Goal: Navigation & Orientation: Find specific page/section

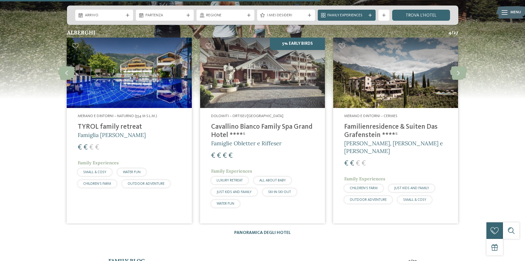
scroll to position [1020, 0]
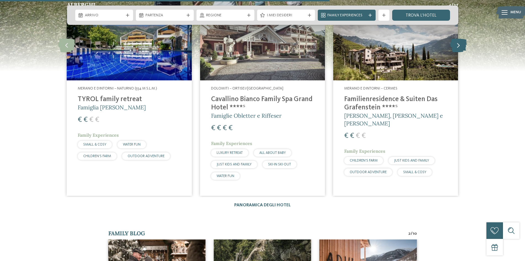
click at [462, 46] on icon at bounding box center [458, 45] width 17 height 14
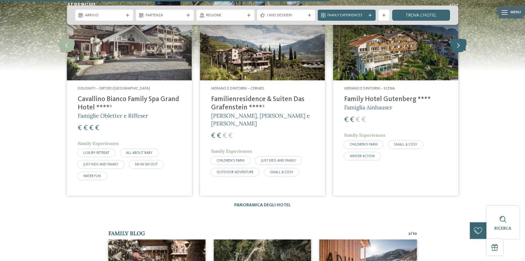
click at [462, 46] on icon at bounding box center [458, 45] width 17 height 14
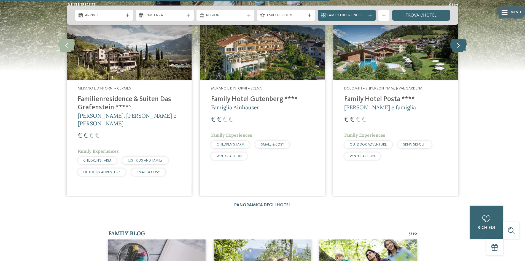
click at [458, 45] on icon at bounding box center [458, 45] width 17 height 14
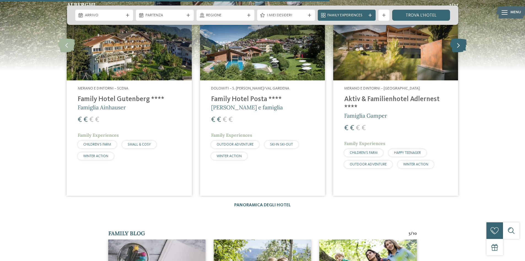
click at [458, 45] on icon at bounding box center [458, 45] width 17 height 14
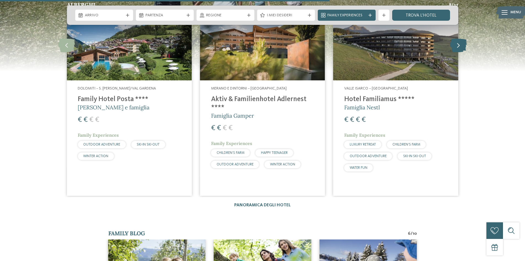
click at [458, 45] on icon at bounding box center [458, 45] width 17 height 14
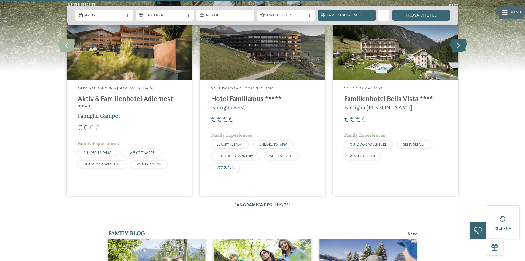
click at [458, 45] on icon at bounding box center [458, 45] width 17 height 14
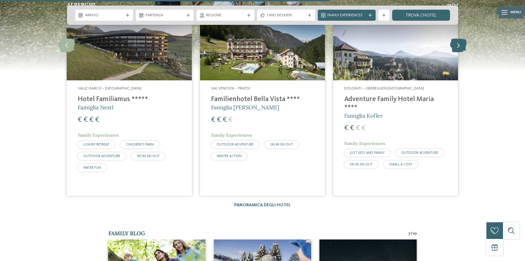
click at [458, 45] on icon at bounding box center [458, 45] width 17 height 14
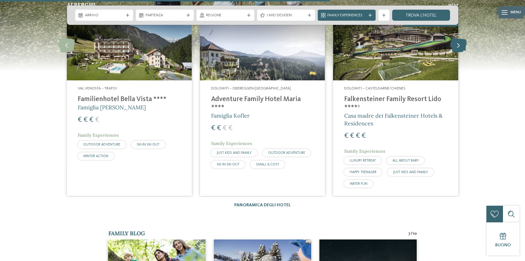
click at [458, 45] on icon at bounding box center [458, 45] width 17 height 14
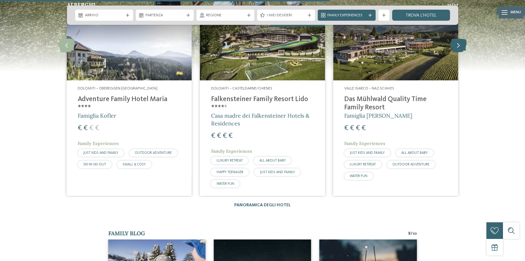
click at [458, 45] on icon at bounding box center [458, 45] width 17 height 14
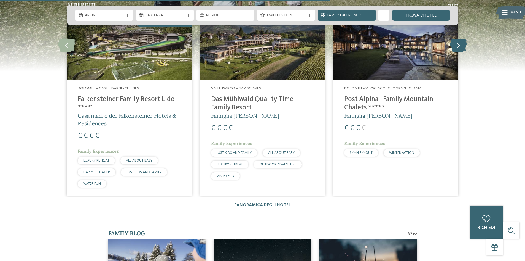
click at [458, 45] on icon at bounding box center [458, 45] width 17 height 14
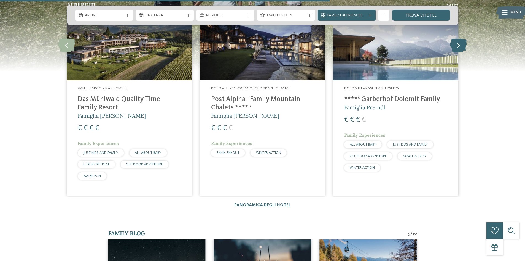
click at [458, 45] on icon at bounding box center [458, 45] width 17 height 14
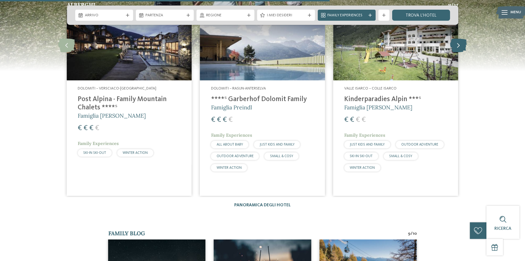
click at [458, 45] on icon at bounding box center [458, 45] width 17 height 14
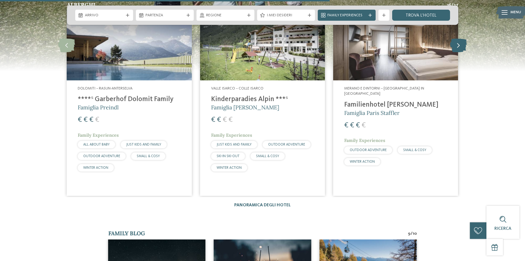
click at [458, 45] on icon at bounding box center [458, 45] width 17 height 14
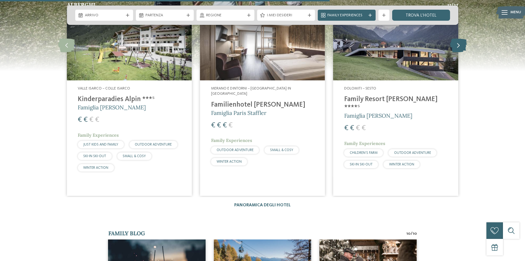
click at [458, 45] on icon at bounding box center [458, 45] width 17 height 14
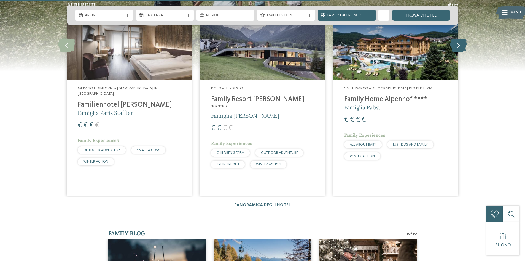
click at [458, 45] on icon at bounding box center [458, 45] width 17 height 14
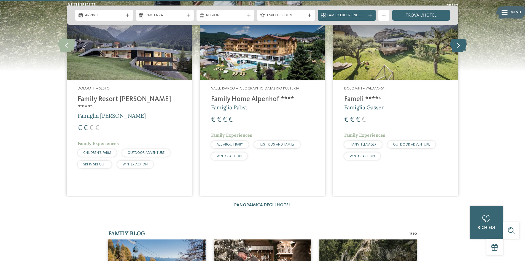
click at [458, 47] on icon at bounding box center [458, 45] width 17 height 14
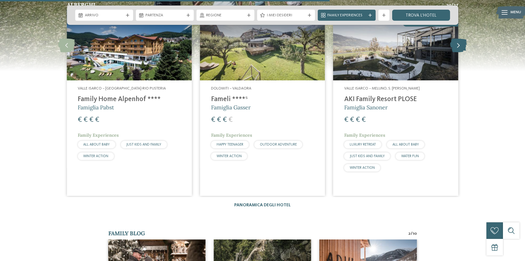
click at [458, 47] on icon at bounding box center [458, 45] width 17 height 14
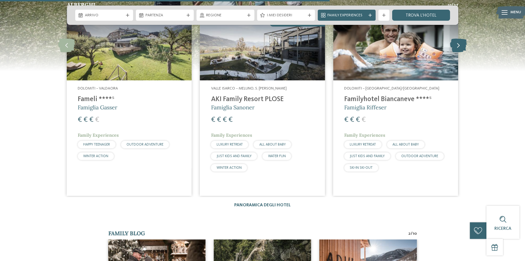
click at [458, 47] on icon at bounding box center [458, 45] width 17 height 14
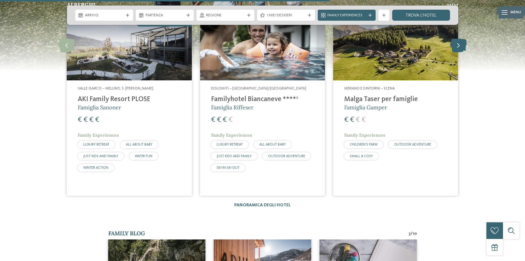
click at [458, 47] on icon at bounding box center [458, 45] width 17 height 14
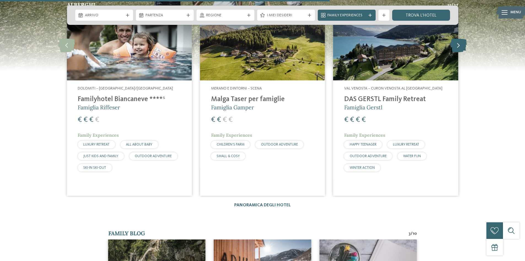
click at [458, 47] on icon at bounding box center [458, 45] width 17 height 14
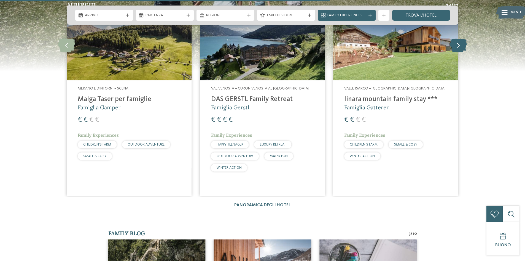
click at [458, 47] on icon at bounding box center [458, 45] width 17 height 14
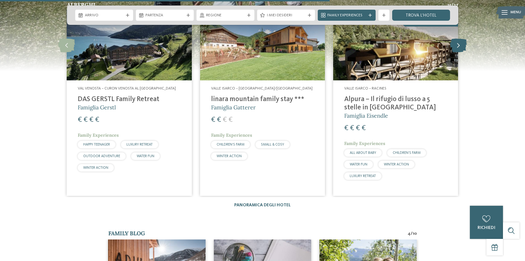
click at [458, 47] on icon at bounding box center [458, 45] width 17 height 14
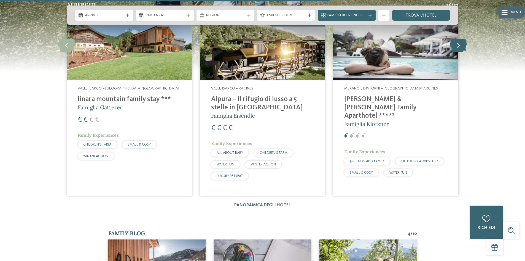
click at [458, 47] on icon at bounding box center [458, 45] width 17 height 14
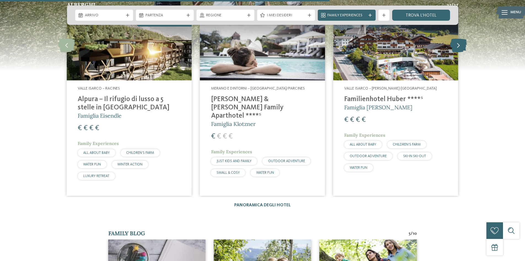
click at [458, 47] on icon at bounding box center [458, 45] width 17 height 14
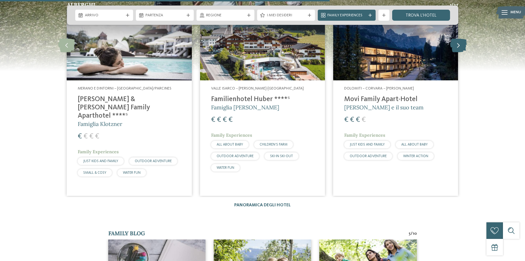
click at [458, 47] on icon at bounding box center [458, 45] width 17 height 14
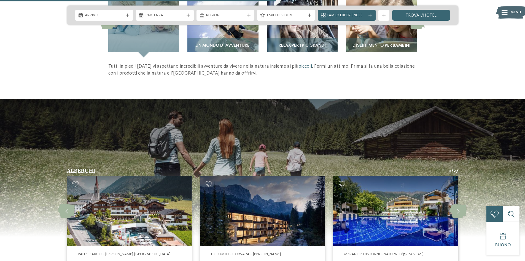
scroll to position [717, 0]
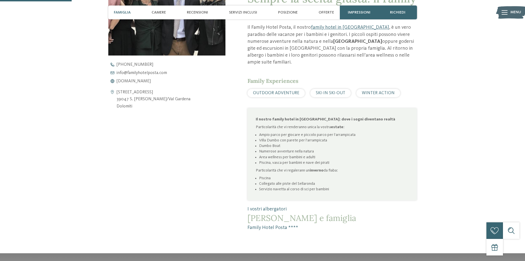
scroll to position [276, 0]
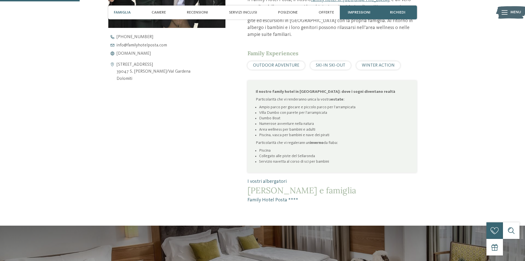
drag, startPoint x: 286, startPoint y: 86, endPoint x: 341, endPoint y: 138, distance: 76.1
click at [341, 138] on div "Il nostro family hotel in Val Gardena: dove i sogni diventano realtà Particolar…" at bounding box center [332, 127] width 153 height 76
click at [341, 140] on p "Particolarità che vi regalerann un inverno da fiaba:" at bounding box center [332, 143] width 153 height 6
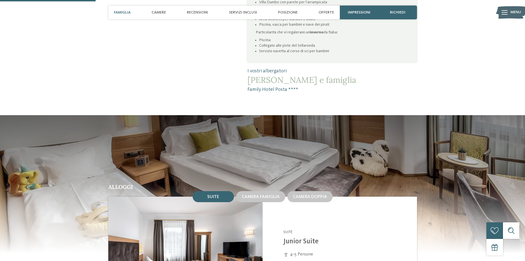
scroll to position [248, 0]
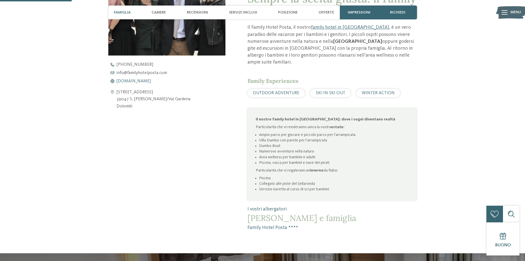
click at [145, 82] on span "www.familyhotelposta.com" at bounding box center [134, 81] width 34 height 4
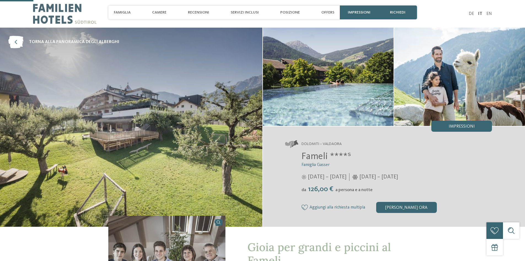
scroll to position [138, 0]
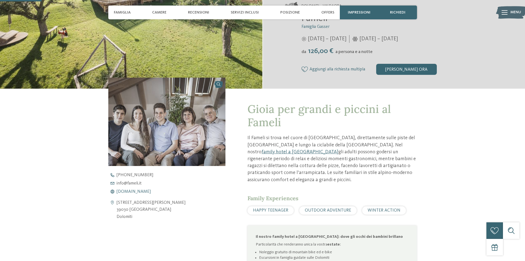
click at [134, 192] on span "[DOMAIN_NAME]" at bounding box center [134, 191] width 34 height 4
